Goal: Check status: Check status

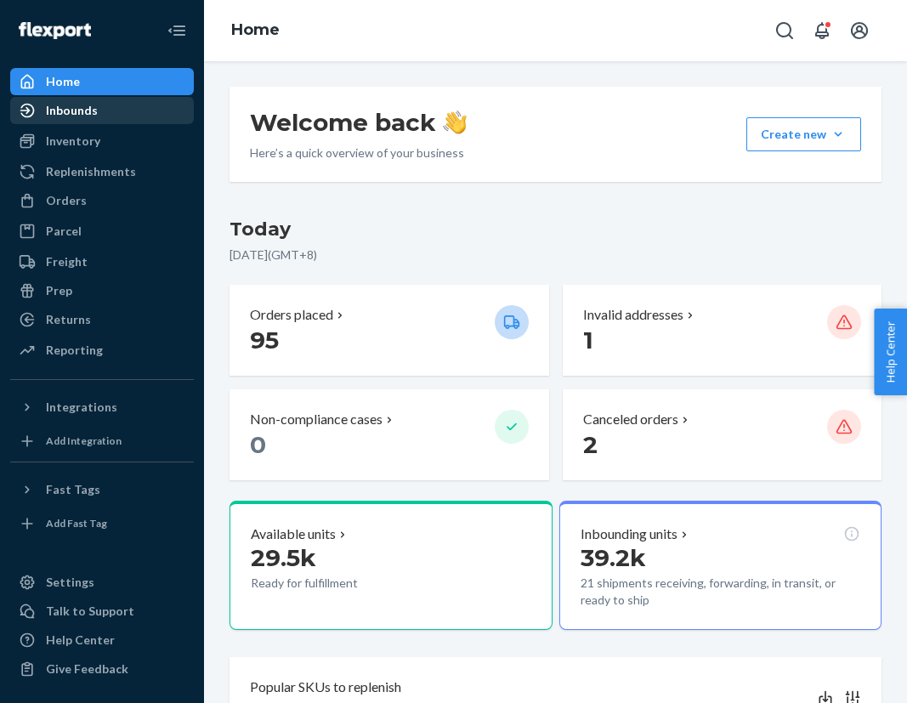
click at [121, 120] on div "Inbounds" at bounding box center [102, 111] width 180 height 24
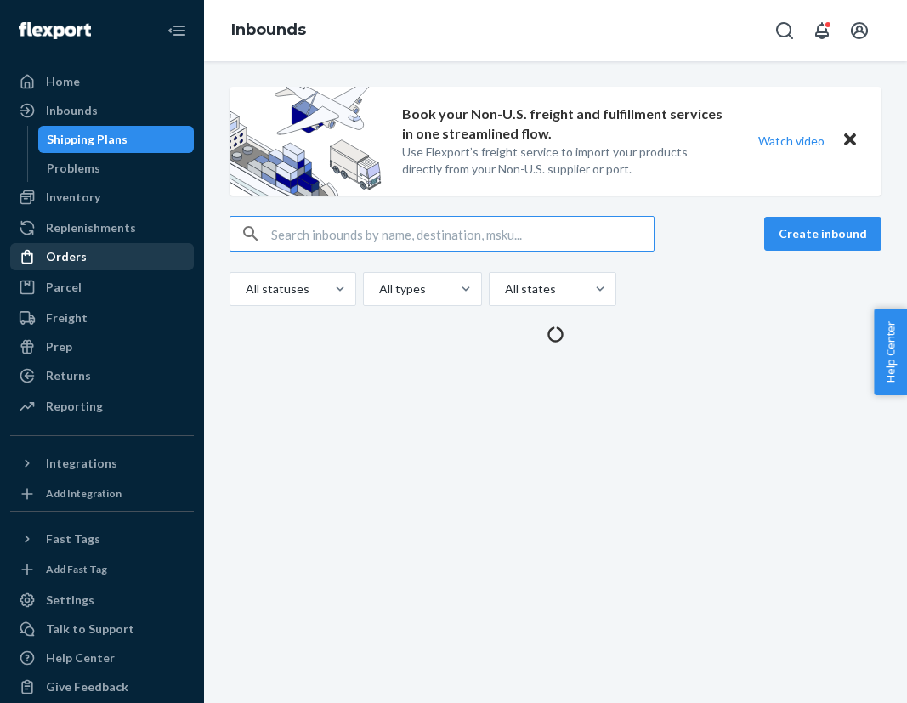
click at [88, 263] on div "Orders" at bounding box center [102, 257] width 180 height 24
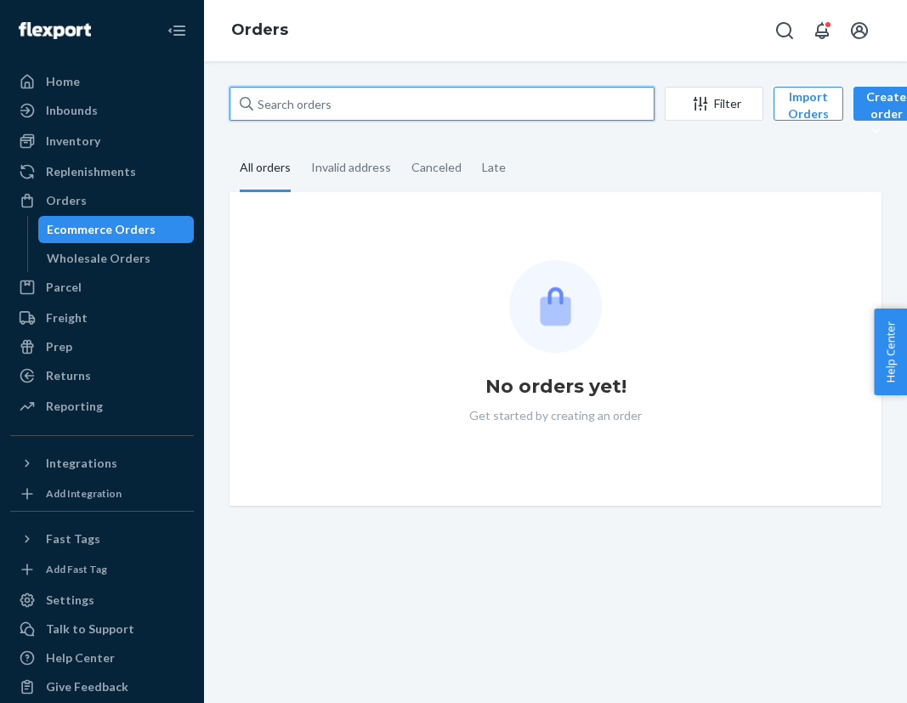
click at [320, 101] on input "text" at bounding box center [441, 104] width 425 height 34
paste input "US25340372"
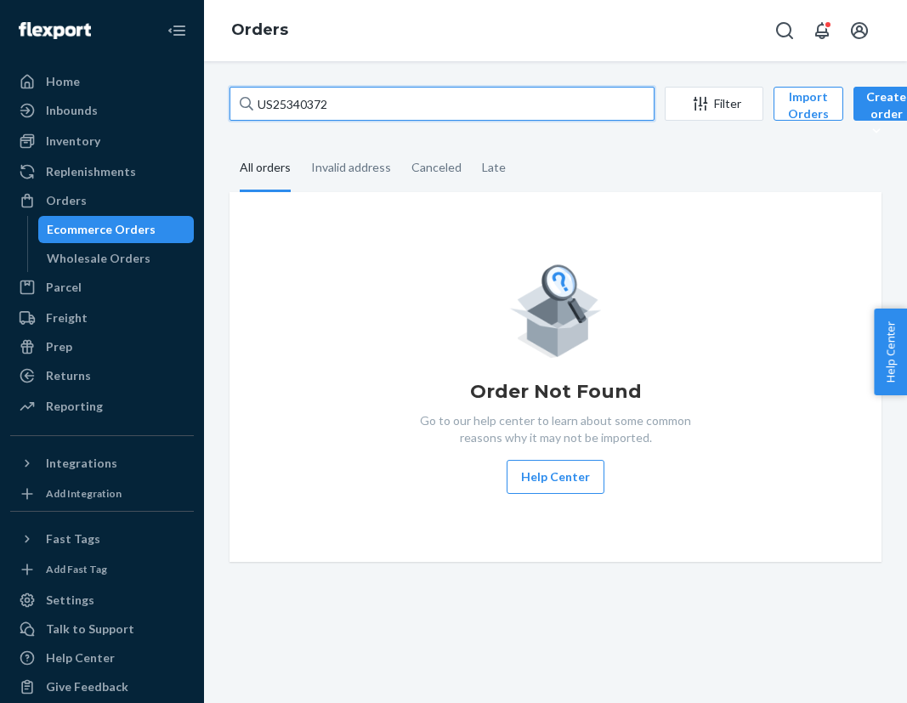
type input "US25340372"
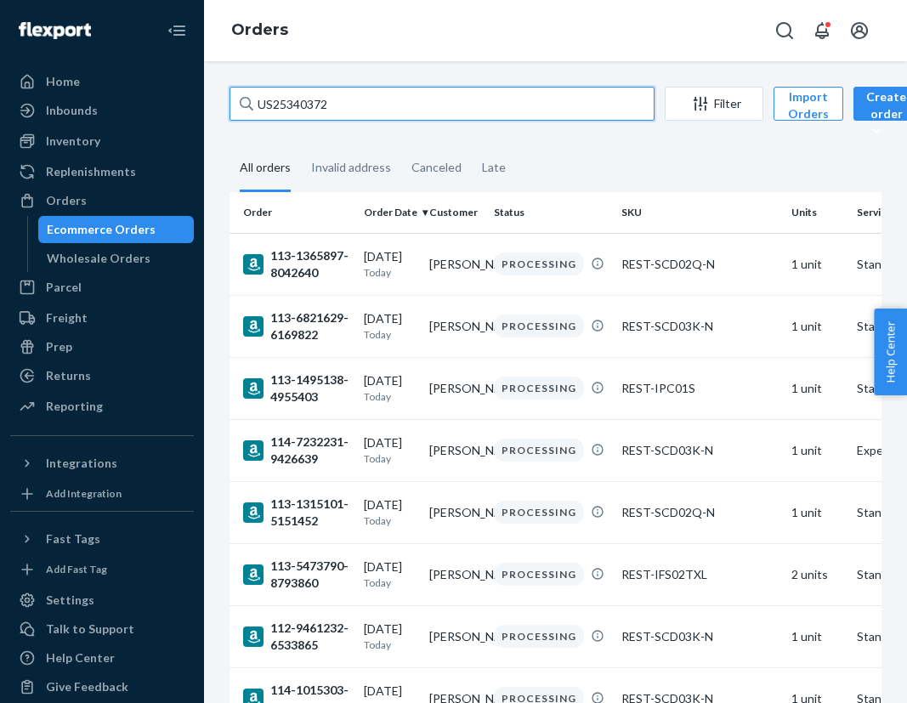
click at [352, 95] on input "US25340372" at bounding box center [441, 104] width 425 height 34
click at [373, 112] on input "US25340372" at bounding box center [441, 104] width 425 height 34
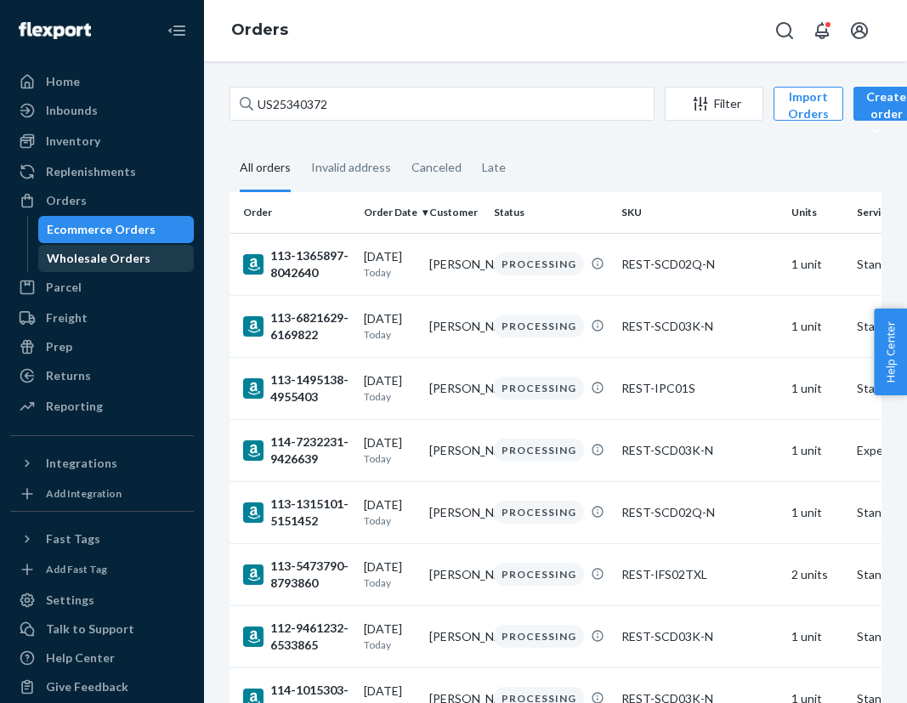
click at [107, 246] on link "Wholesale Orders" at bounding box center [116, 258] width 156 height 27
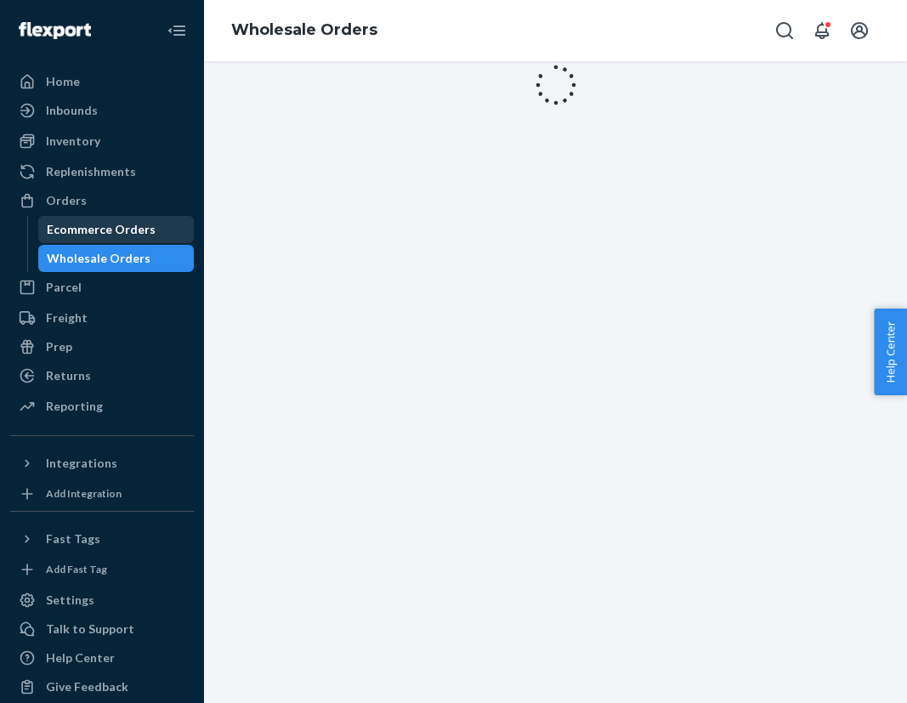
click at [105, 223] on div "Ecommerce Orders" at bounding box center [101, 229] width 109 height 17
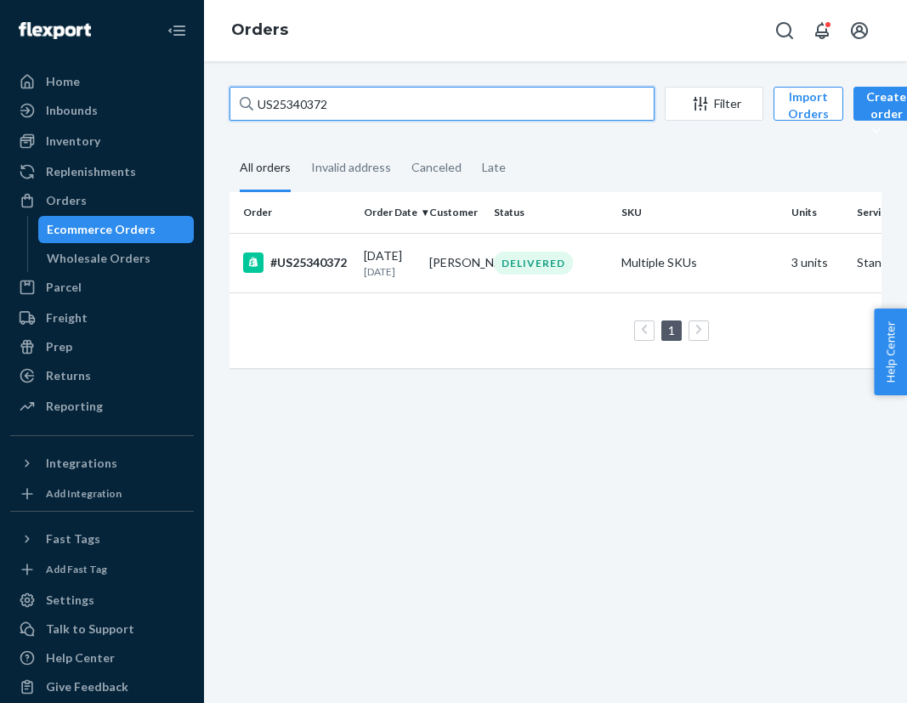
click at [355, 111] on input "US25340372" at bounding box center [441, 104] width 425 height 34
click at [325, 266] on div "#US25340372" at bounding box center [296, 262] width 107 height 20
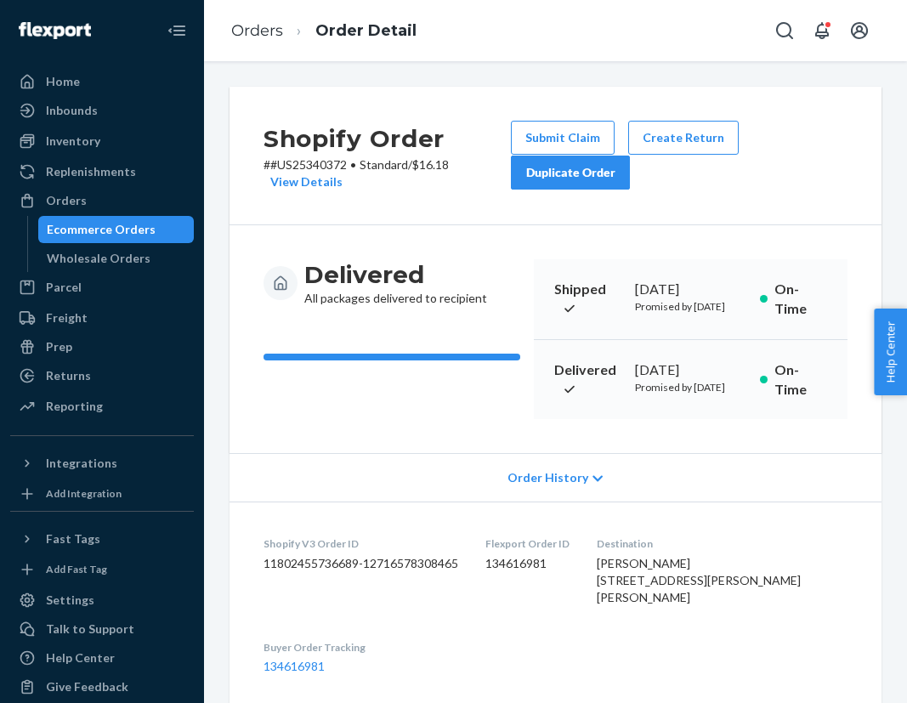
scroll to position [546, 0]
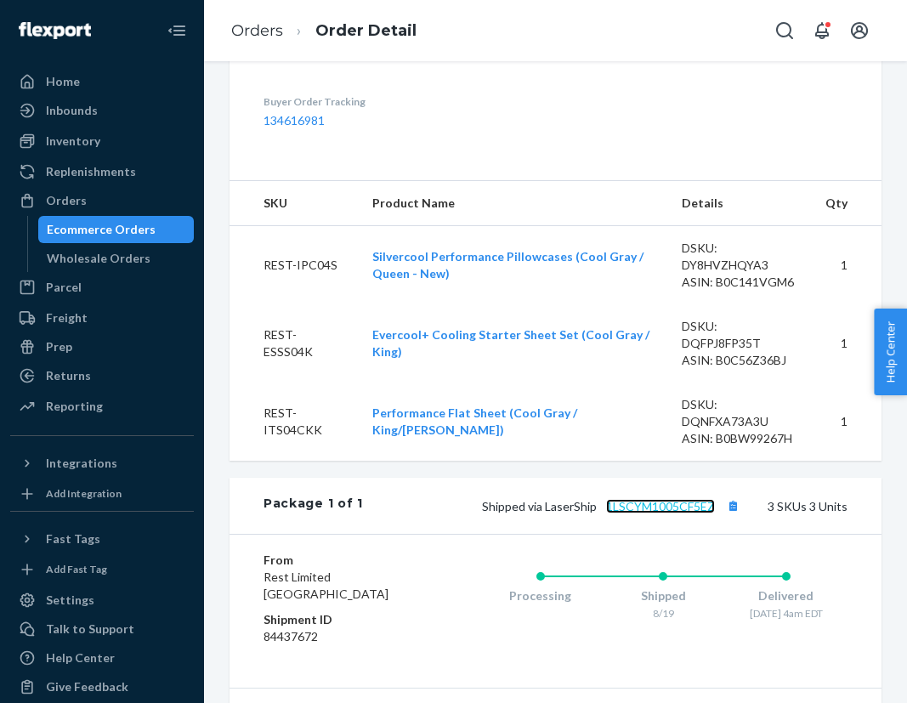
click at [674, 513] on link "1LSCYM1005CF5EZ" at bounding box center [660, 506] width 109 height 14
